Goal: Information Seeking & Learning: Learn about a topic

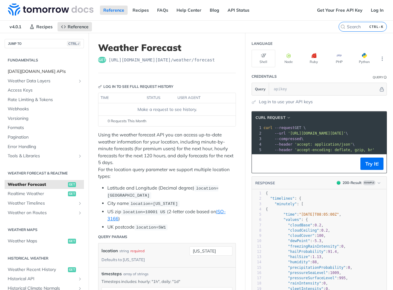
click at [29, 72] on span "[DATE][DOMAIN_NAME] APIs" at bounding box center [45, 72] width 75 height 6
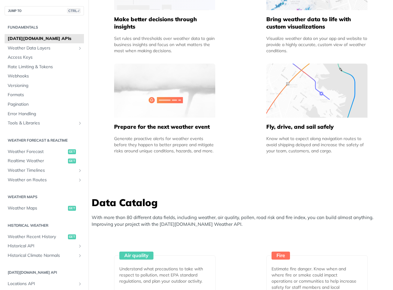
scroll to position [461, 0]
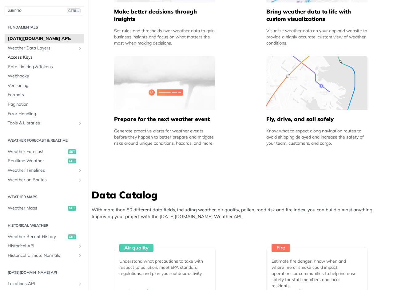
click at [25, 59] on span "Access Keys" at bounding box center [45, 57] width 75 height 6
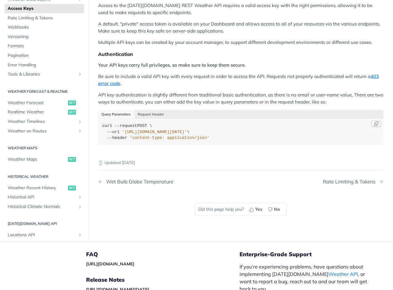
scroll to position [61, 0]
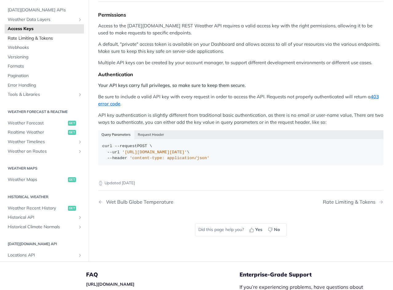
click at [26, 39] on span "Rate Limiting & Tokens" at bounding box center [45, 38] width 75 height 6
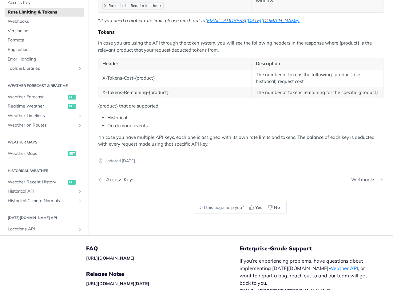
scroll to position [117, 0]
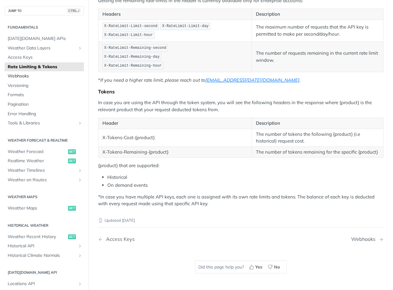
click at [21, 77] on span "Webhooks" at bounding box center [45, 76] width 75 height 6
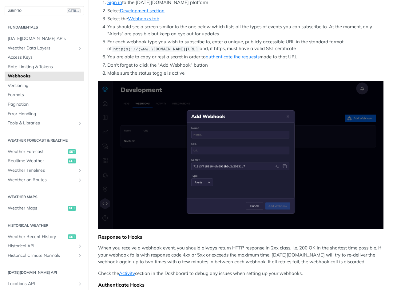
scroll to position [123, 0]
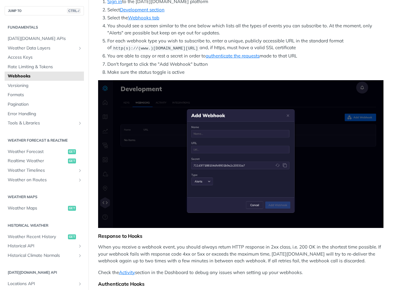
click at [260, 74] on li "Make sure the status toggle is active" at bounding box center [245, 72] width 276 height 7
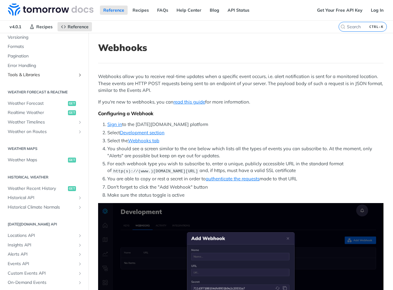
scroll to position [92, 0]
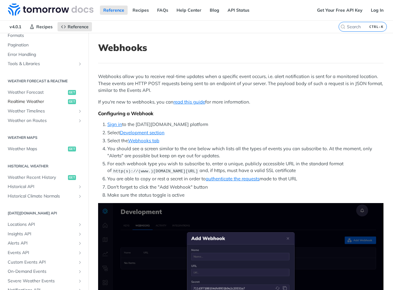
click at [33, 102] on span "Realtime Weather" at bounding box center [37, 102] width 59 height 6
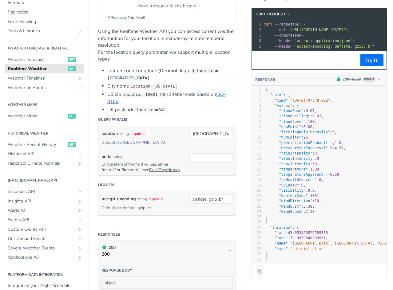
scroll to position [96, 0]
